Goal: Find specific page/section: Find specific page/section

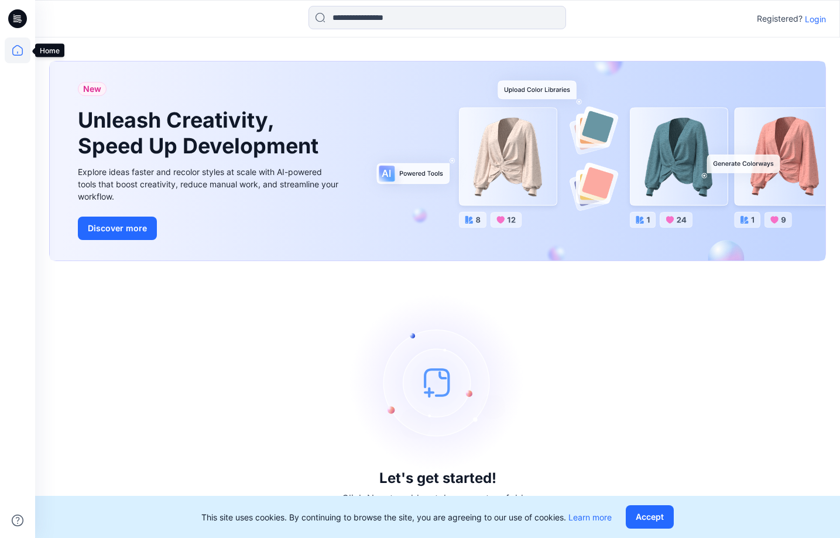
click at [20, 45] on icon at bounding box center [18, 50] width 26 height 26
click at [18, 19] on icon at bounding box center [19, 19] width 5 height 1
click at [612, 517] on link "Learn more" at bounding box center [590, 517] width 43 height 10
click at [812, 17] on p "Login" at bounding box center [815, 19] width 21 height 12
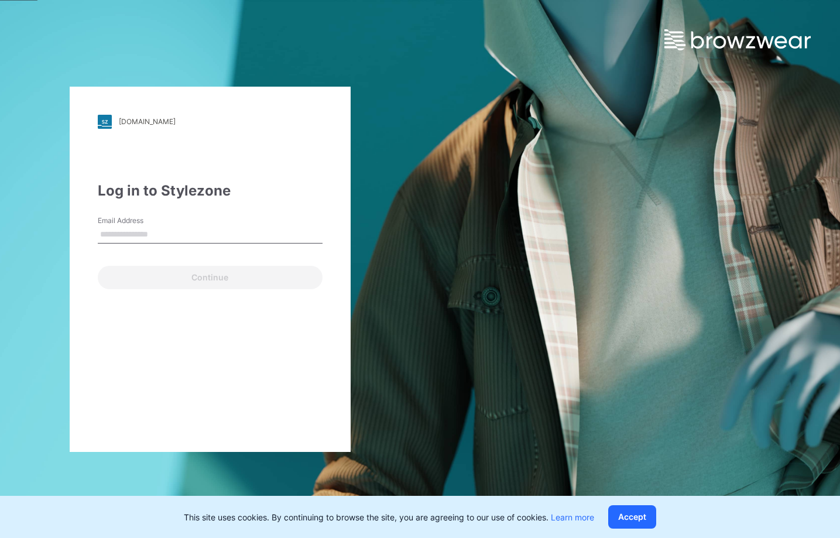
type input "**********"
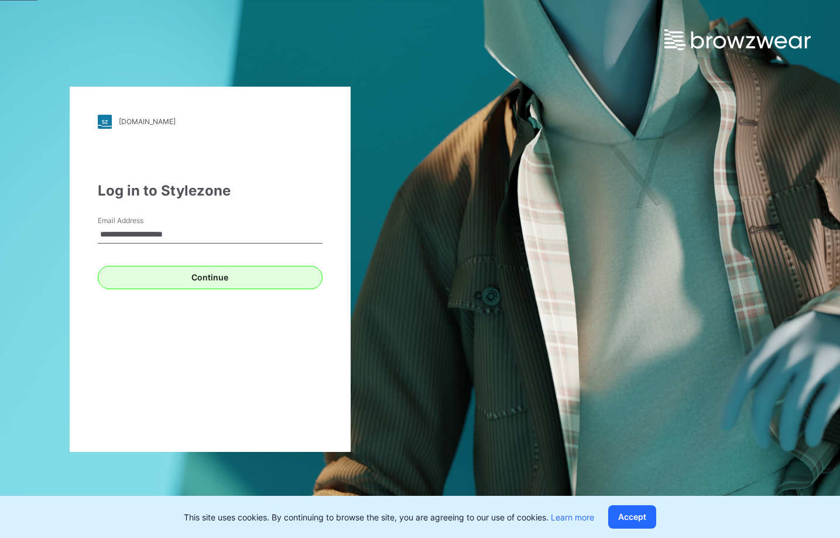
click at [204, 279] on button "Continue" at bounding box center [210, 277] width 225 height 23
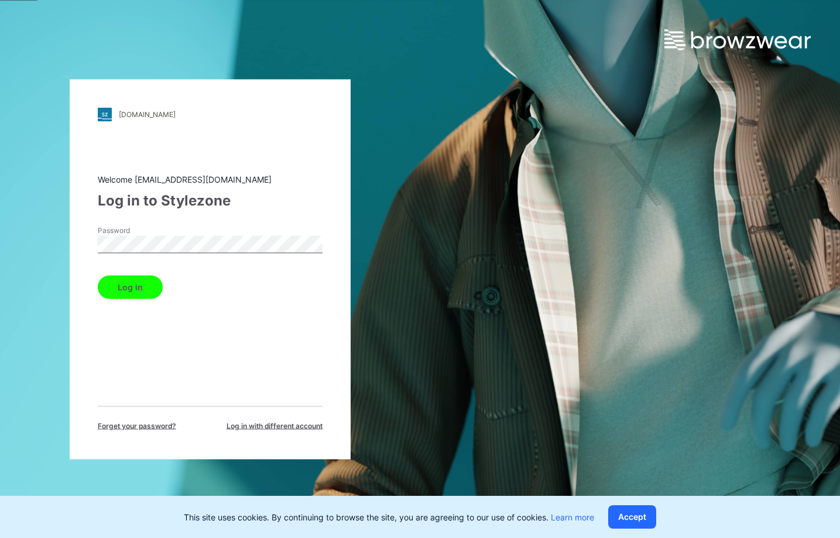
click at [127, 299] on div "Welcome [EMAIL_ADDRESS][DOMAIN_NAME] Log in to Stylezone Password Log in Forget…" at bounding box center [210, 302] width 225 height 258
click at [131, 289] on button "Log in" at bounding box center [130, 286] width 65 height 23
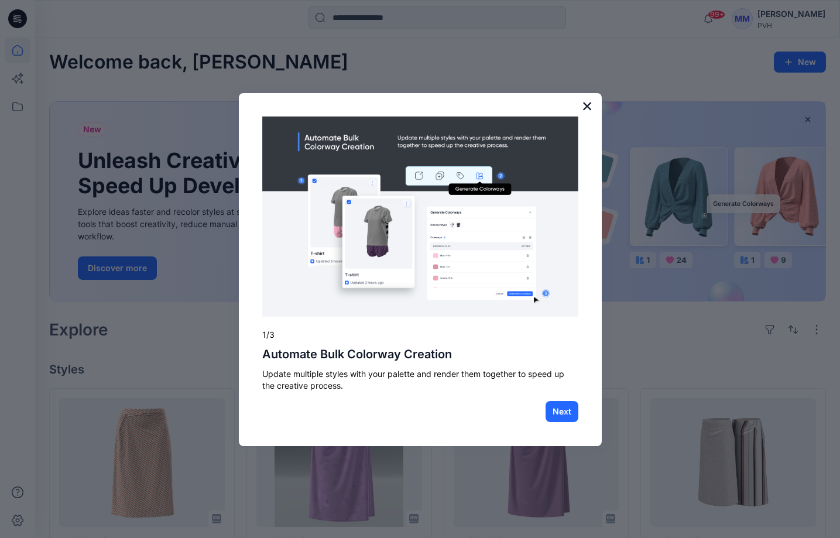
click at [590, 105] on button "×" at bounding box center [587, 106] width 11 height 19
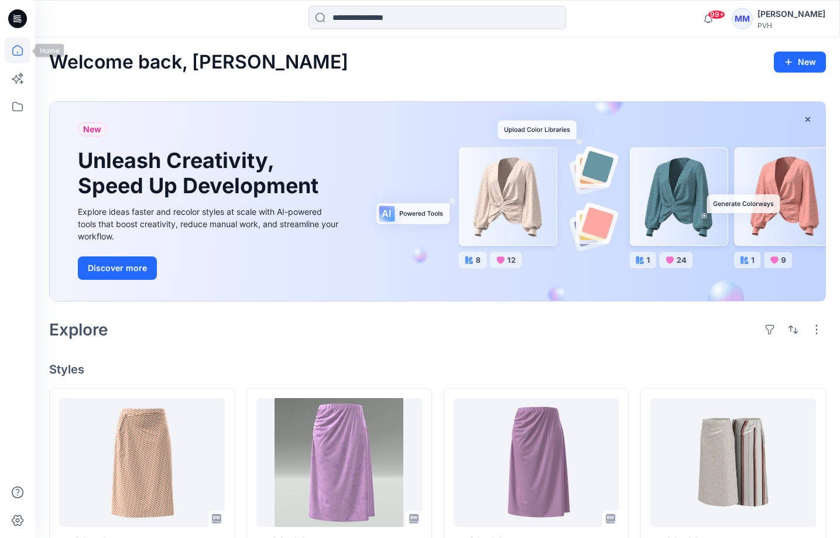
click at [18, 54] on icon at bounding box center [18, 50] width 26 height 26
click at [15, 101] on icon at bounding box center [18, 107] width 26 height 26
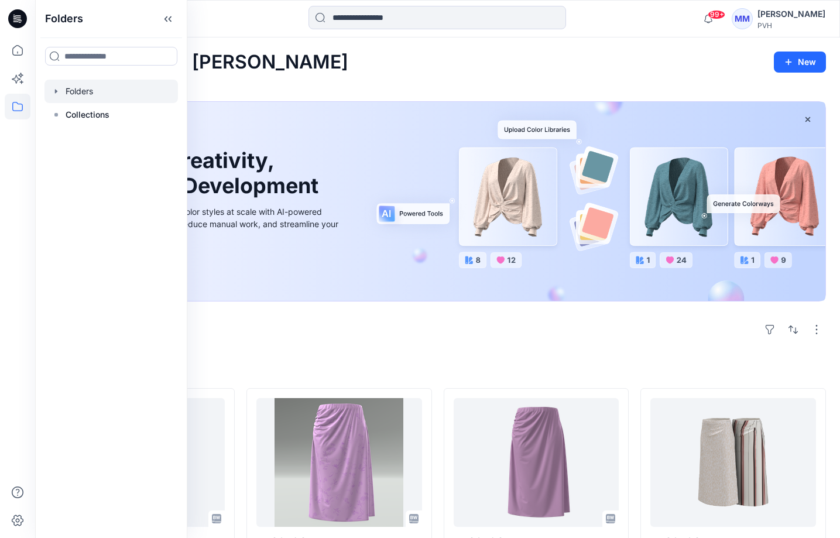
click at [84, 90] on div at bounding box center [112, 91] width 134 height 23
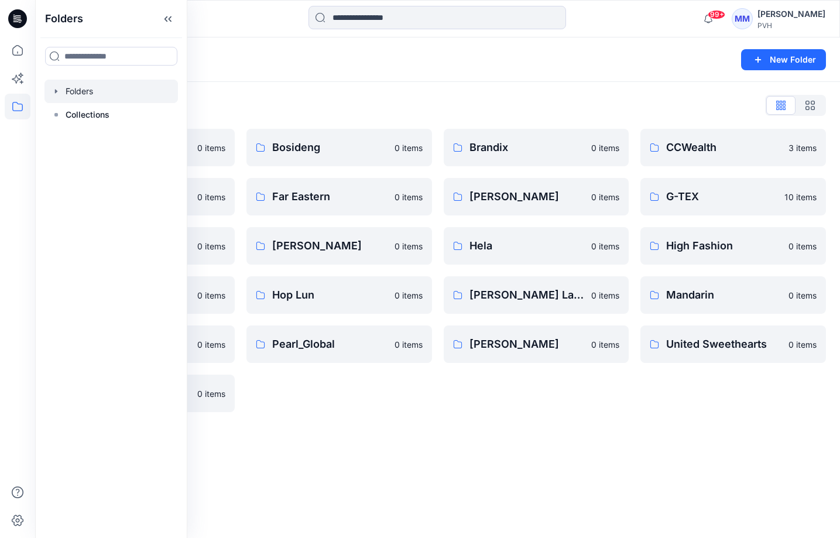
click at [413, 88] on div "Folders List AmPhil 0 items DeltaGalil 0 items GIZA 0 items HIRDARAMANI 0 items…" at bounding box center [437, 254] width 805 height 344
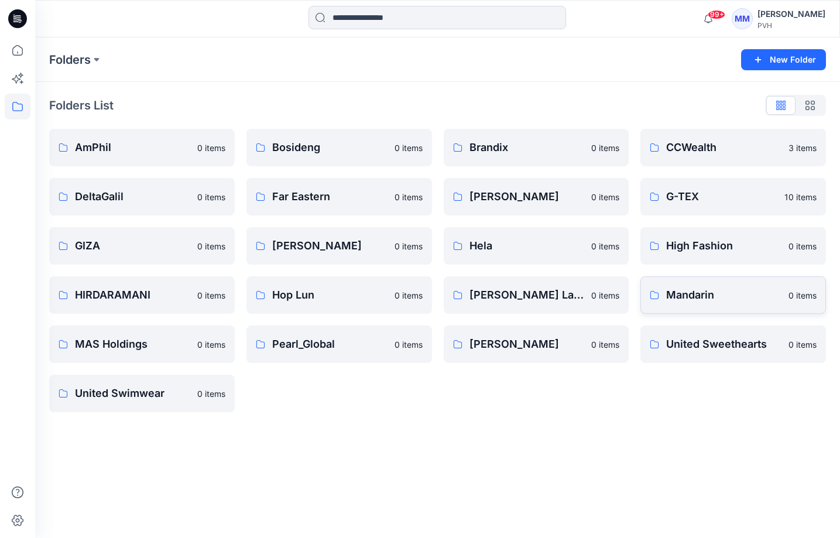
click at [726, 293] on p "Mandarin" at bounding box center [723, 295] width 115 height 16
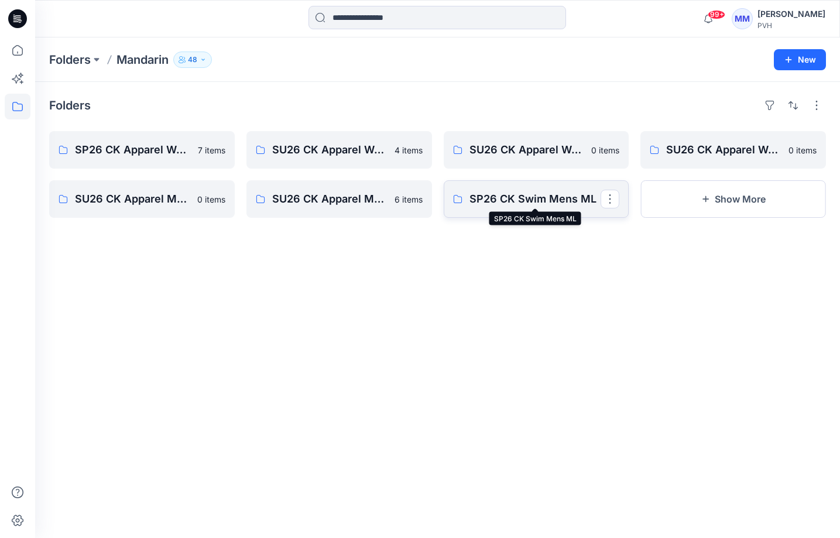
click at [566, 196] on p "SP26 CK Swim Mens ML" at bounding box center [536, 199] width 132 height 16
